Goal: Task Accomplishment & Management: Complete application form

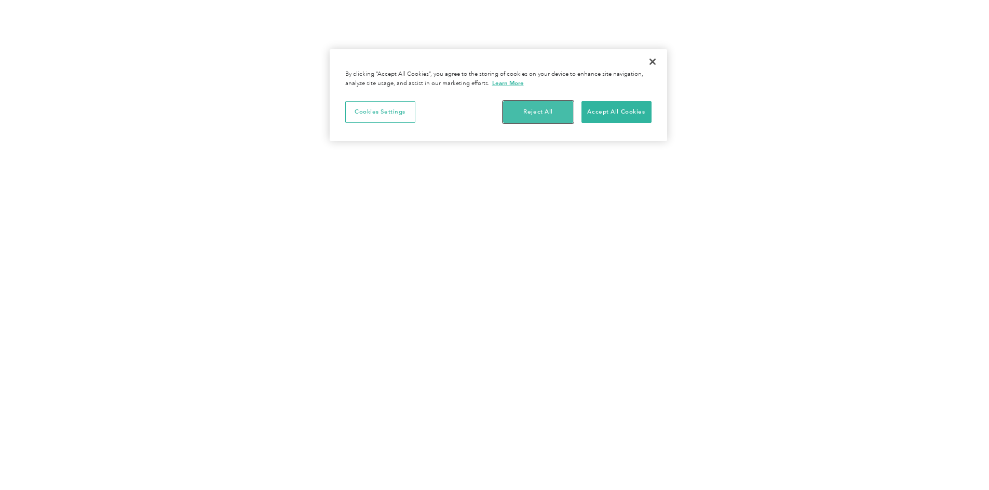
click at [548, 110] on button "Reject All" at bounding box center [538, 112] width 70 height 22
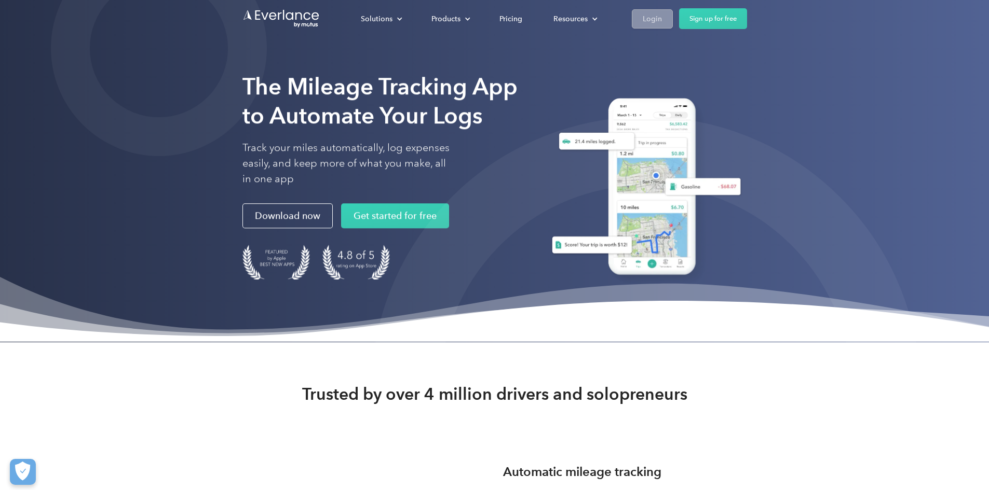
click at [662, 19] on div "Login" at bounding box center [652, 18] width 19 height 13
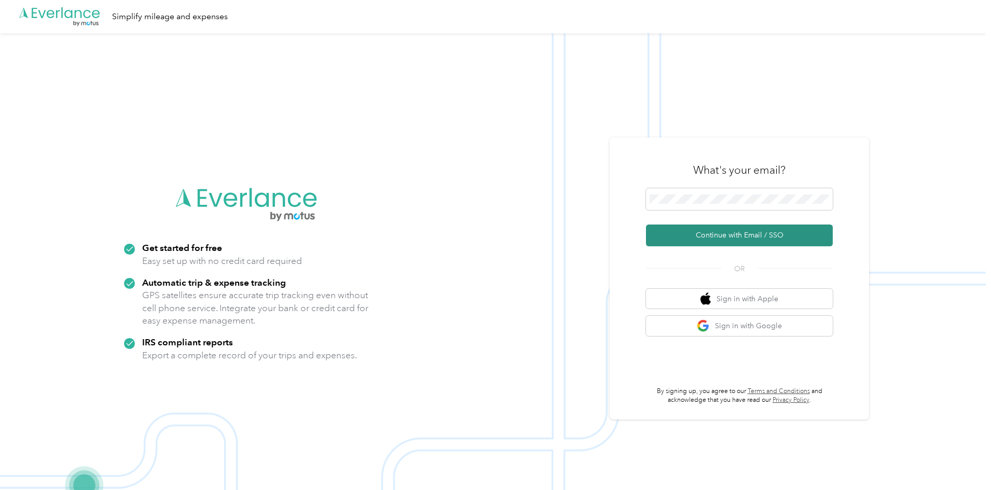
click at [715, 236] on button "Continue with Email / SSO" at bounding box center [739, 236] width 187 height 22
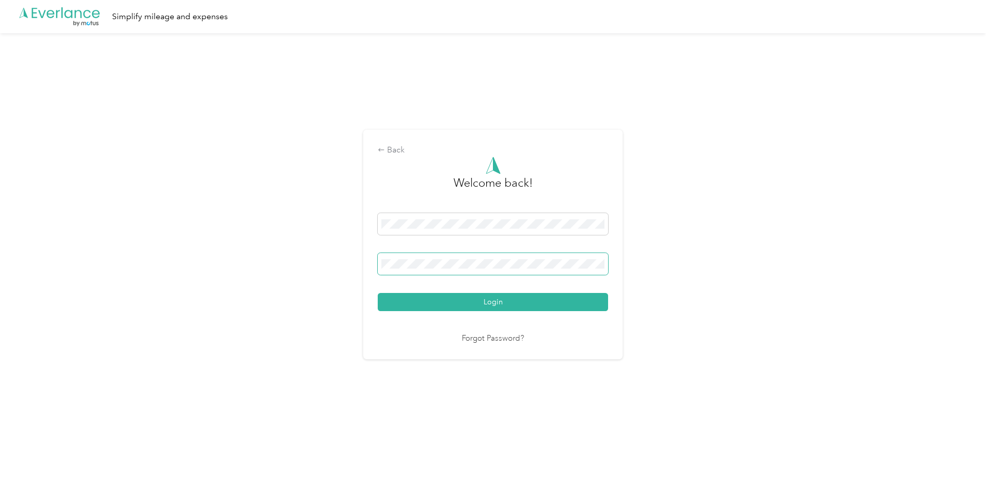
click at [378, 293] on button "Login" at bounding box center [493, 302] width 230 height 18
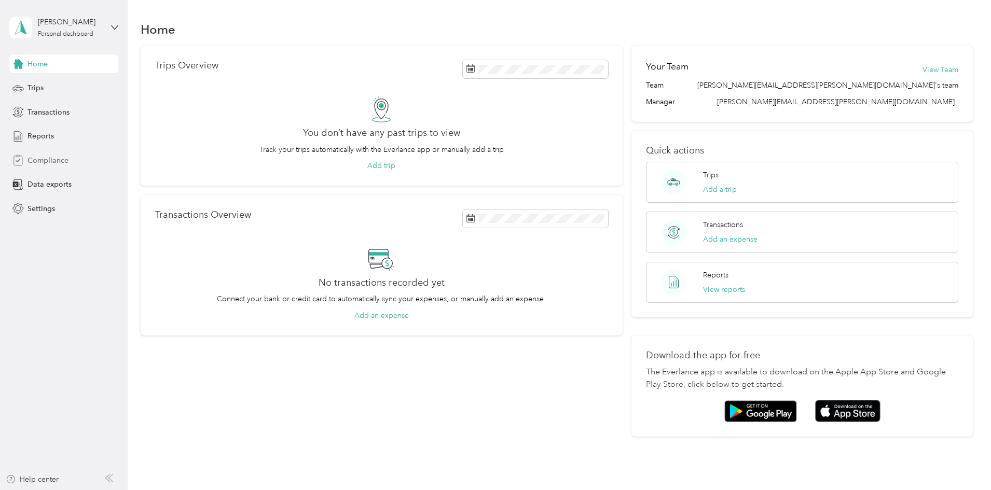
click at [56, 161] on span "Compliance" at bounding box center [48, 160] width 41 height 11
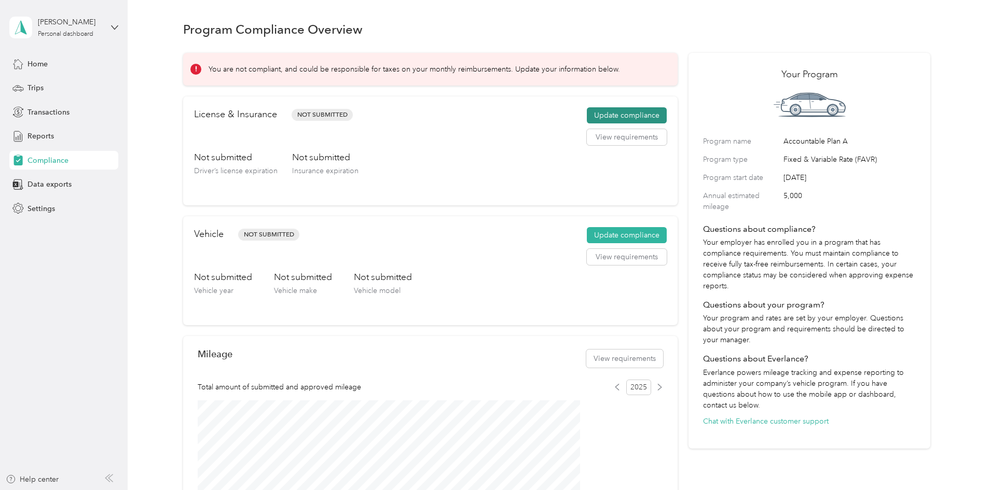
click at [601, 124] on button "Update compliance" at bounding box center [627, 115] width 80 height 17
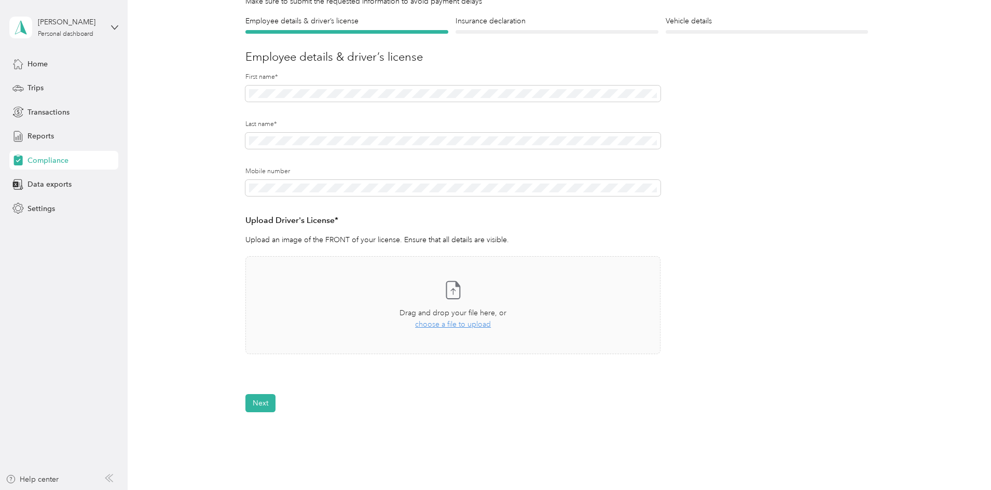
scroll to position [104, 0]
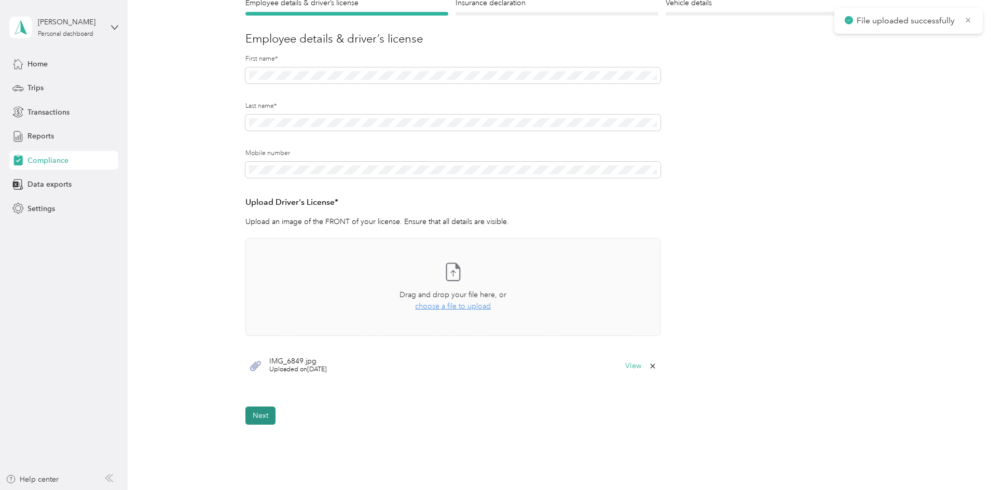
click at [266, 414] on button "Next" at bounding box center [260, 416] width 30 height 18
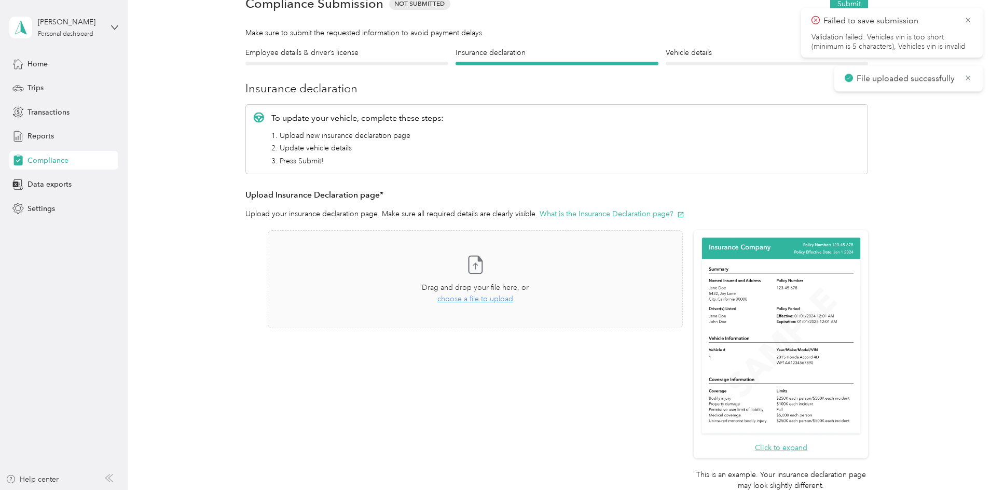
scroll to position [13, 0]
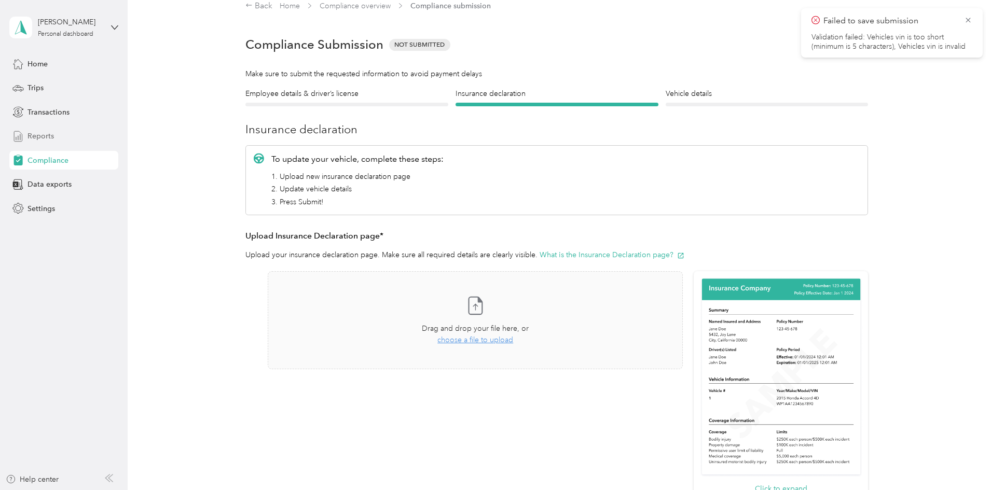
click at [49, 142] on div "Reports" at bounding box center [63, 136] width 109 height 19
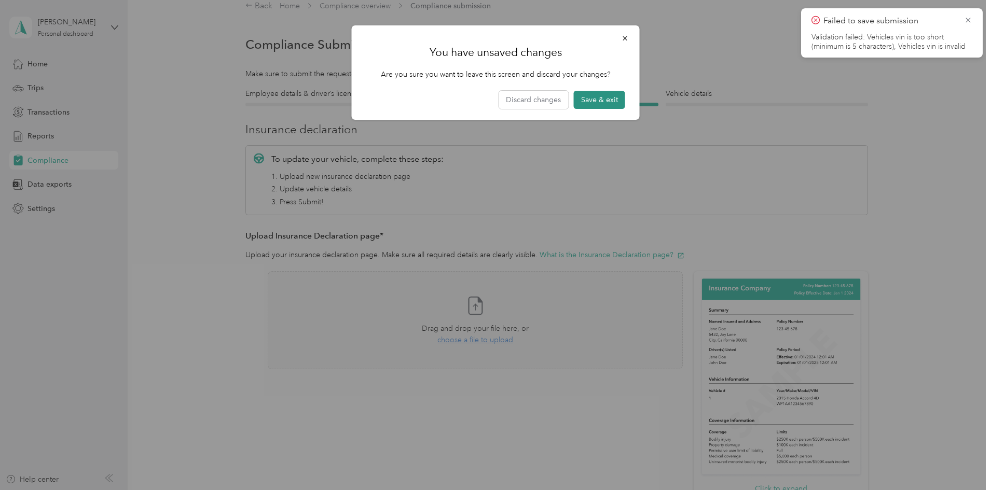
click at [606, 100] on button "Save & exit" at bounding box center [599, 100] width 51 height 18
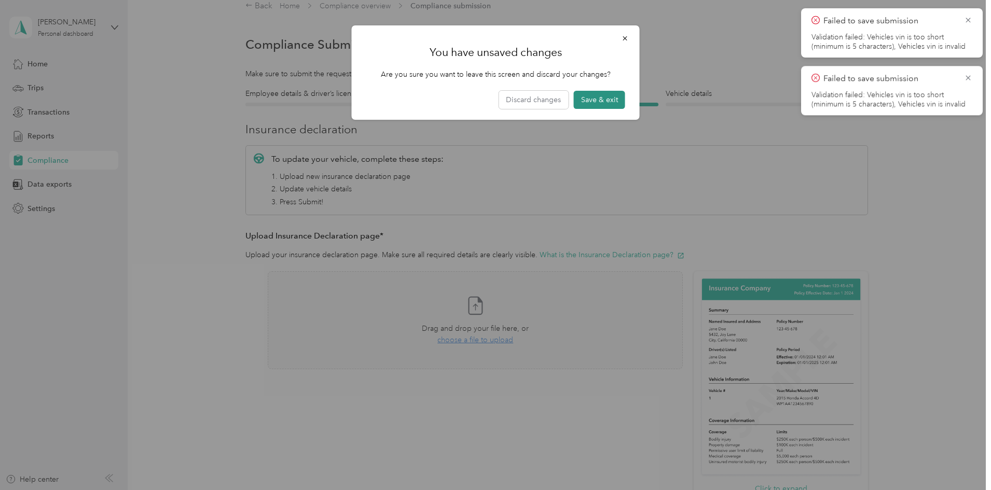
click at [604, 100] on button "Save & exit" at bounding box center [599, 100] width 51 height 18
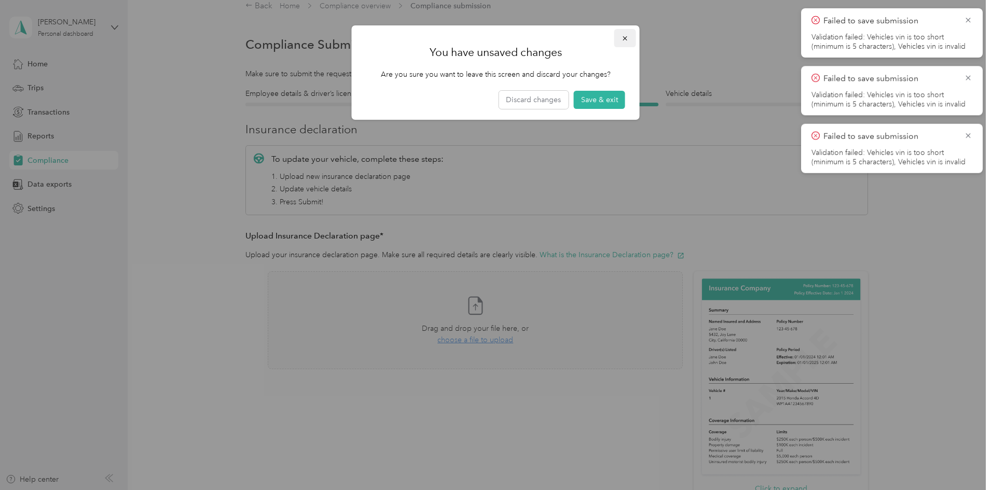
click at [625, 37] on icon "button" at bounding box center [625, 38] width 7 height 7
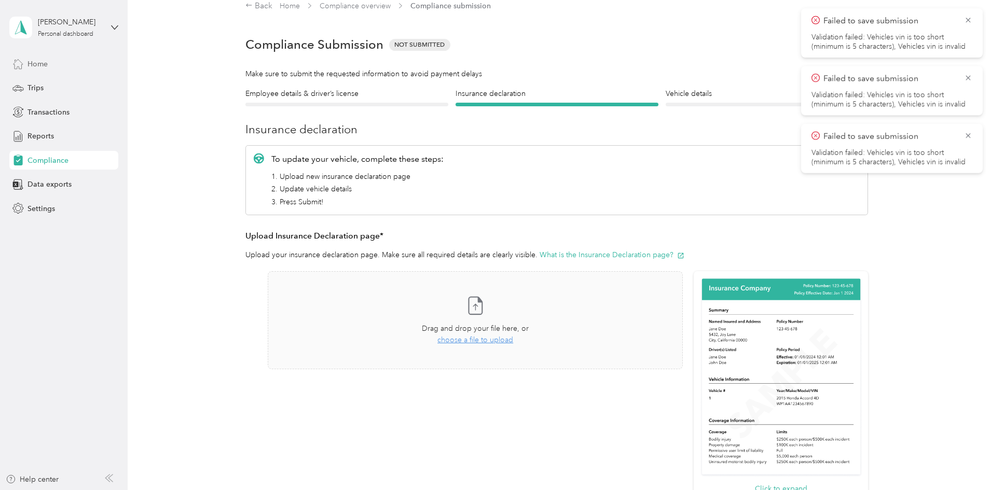
click at [48, 62] on div "Home" at bounding box center [63, 63] width 109 height 19
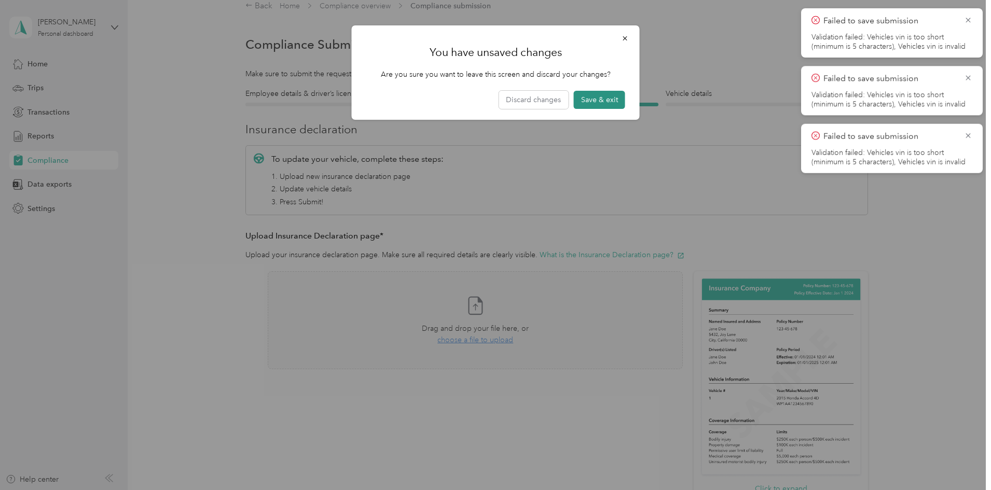
click at [606, 99] on button "Save & exit" at bounding box center [599, 100] width 51 height 18
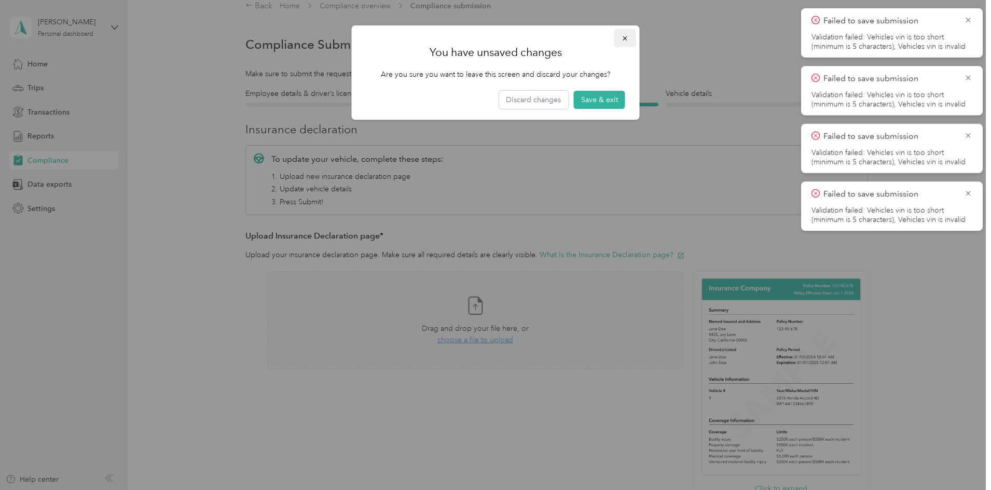
click at [624, 36] on icon "button" at bounding box center [625, 38] width 7 height 7
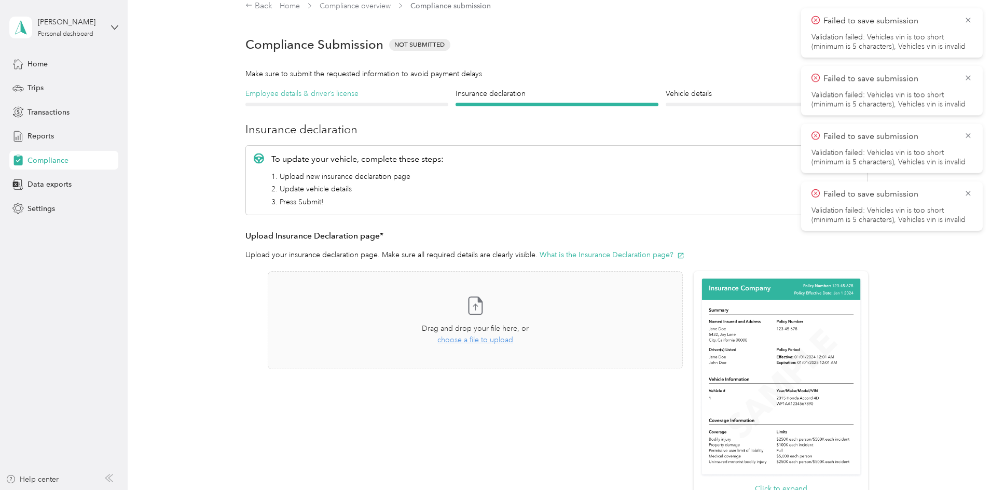
click at [349, 95] on h4 "Employee details & driver’s license" at bounding box center [346, 93] width 203 height 11
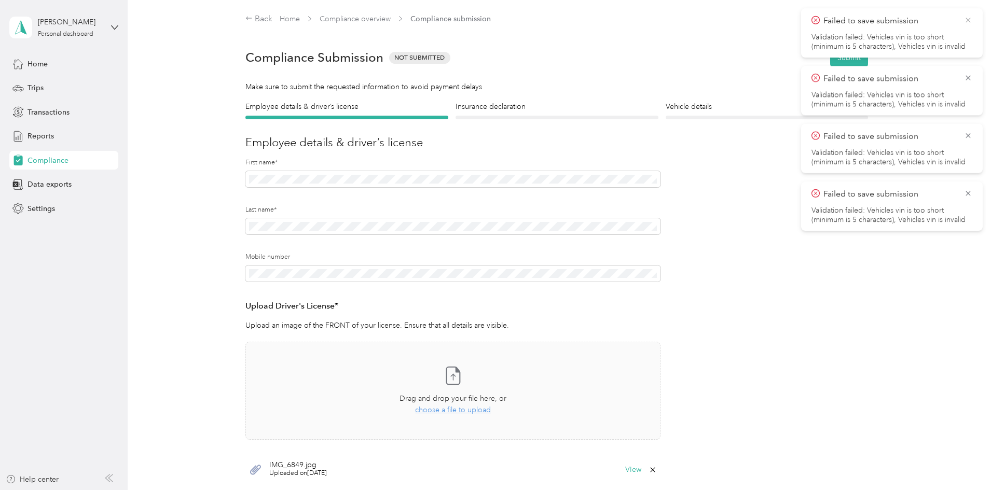
click at [971, 20] on icon at bounding box center [968, 20] width 8 height 9
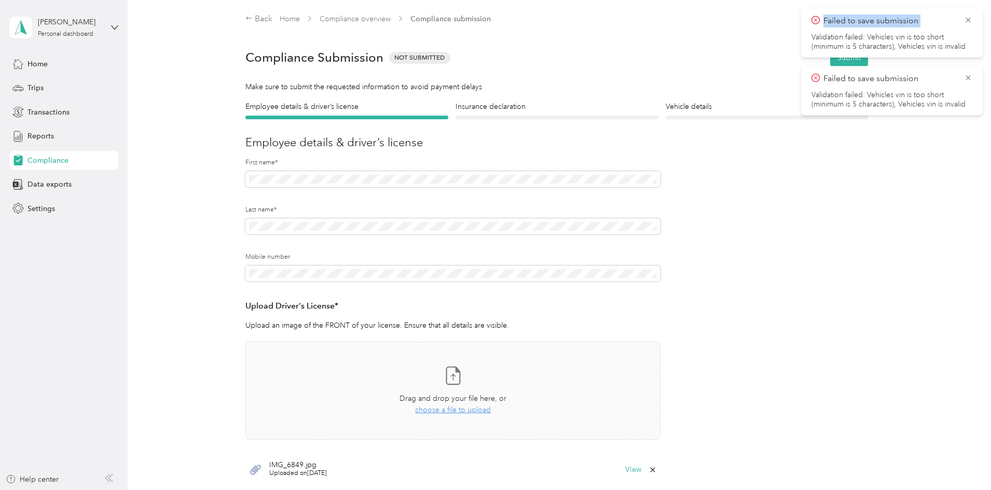
click at [971, 20] on icon at bounding box center [968, 20] width 8 height 9
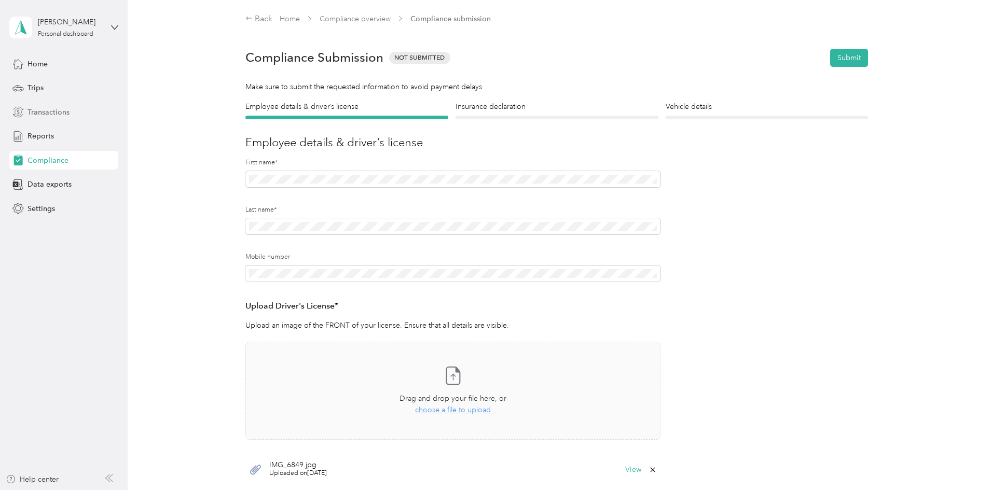
click at [49, 114] on span "Transactions" at bounding box center [49, 112] width 42 height 11
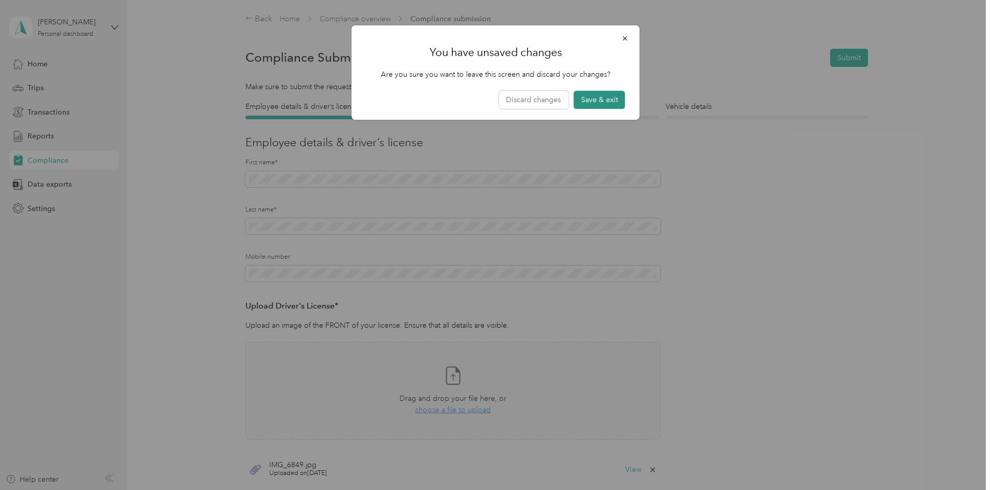
click at [606, 101] on button "Save & exit" at bounding box center [599, 100] width 51 height 18
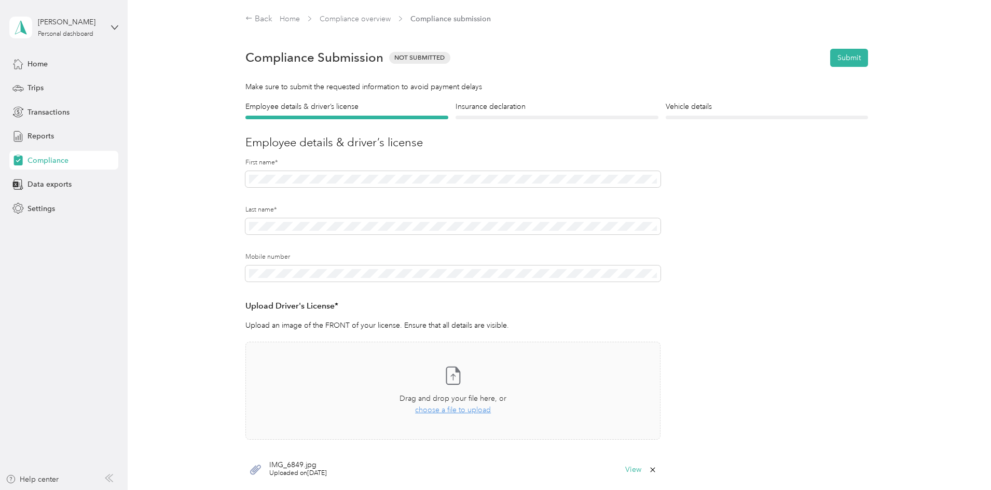
scroll to position [13, 0]
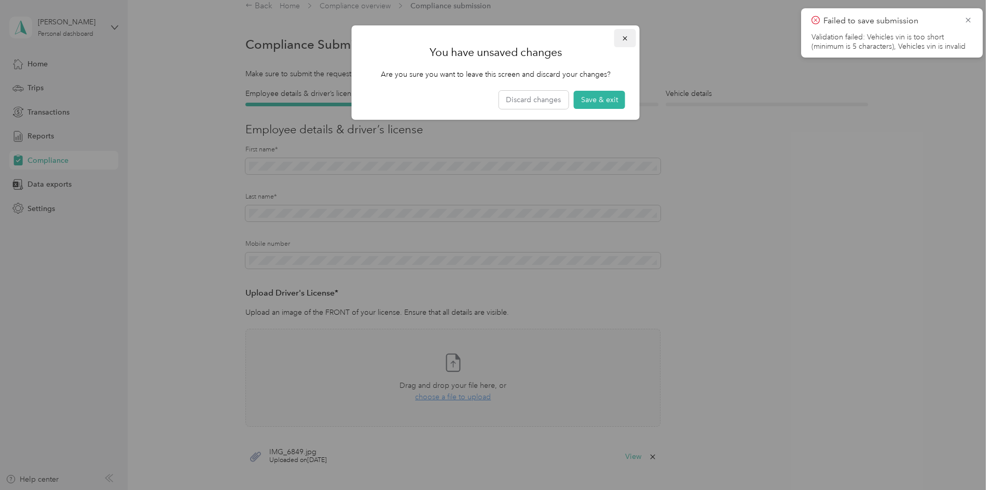
click at [623, 38] on icon "button" at bounding box center [625, 38] width 7 height 7
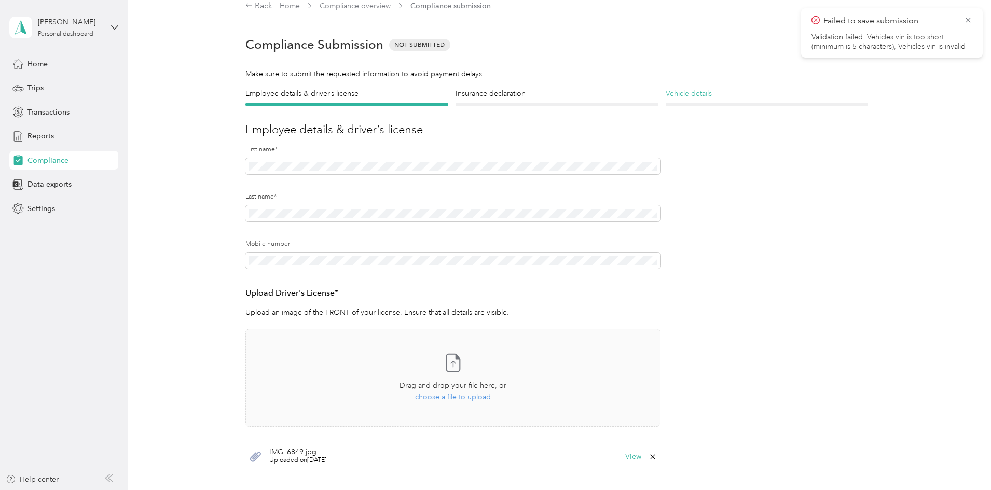
click at [703, 95] on h4 "Vehicle details" at bounding box center [767, 93] width 203 height 11
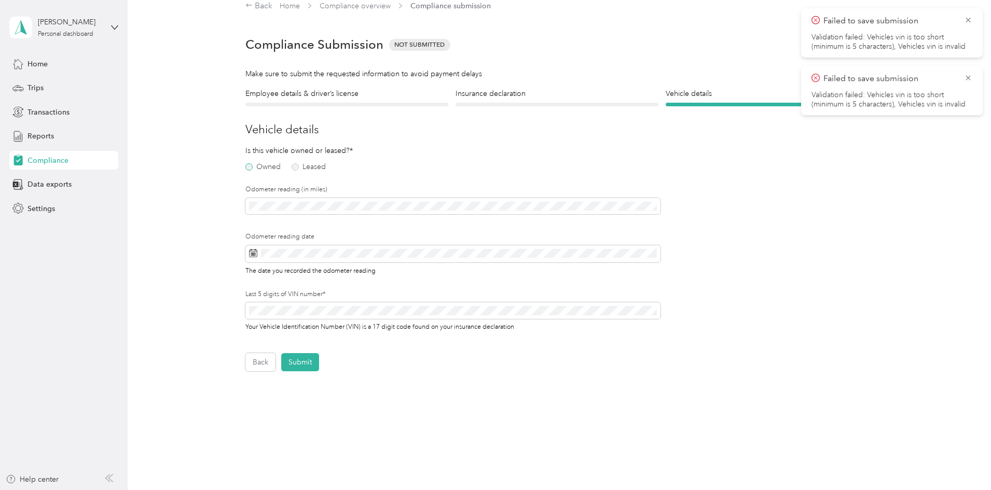
click at [245, 169] on label "Owned" at bounding box center [262, 166] width 35 height 7
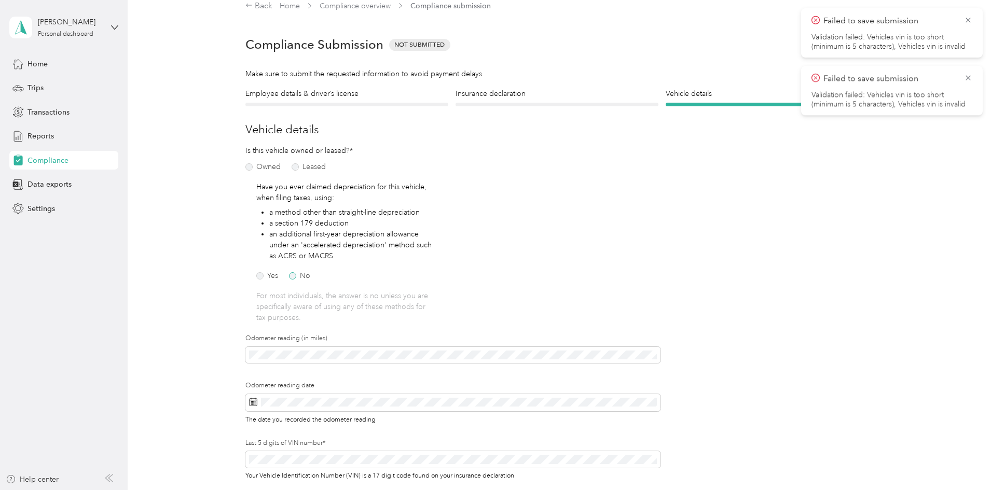
click at [293, 278] on label "No" at bounding box center [299, 275] width 21 height 7
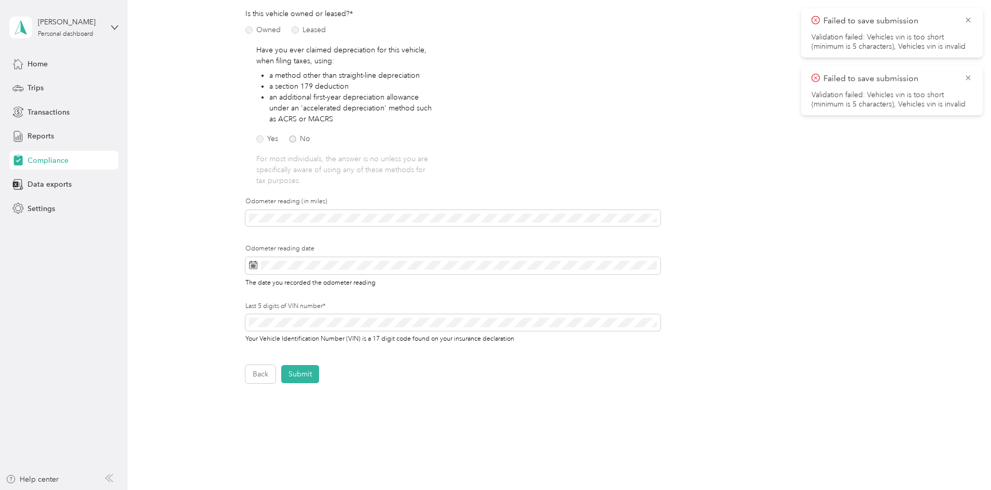
scroll to position [169, 0]
